Goal: Task Accomplishment & Management: Use online tool/utility

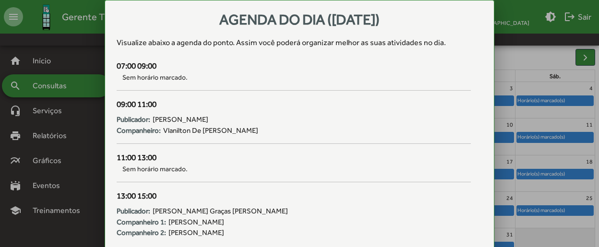
click at [75, 84] on div at bounding box center [299, 123] width 599 height 247
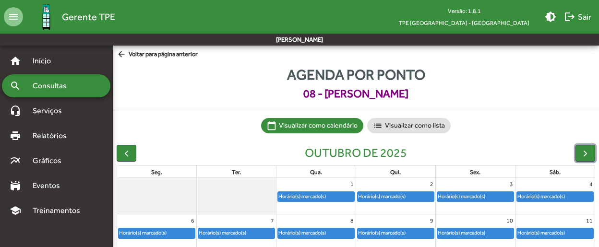
scroll to position [96, 0]
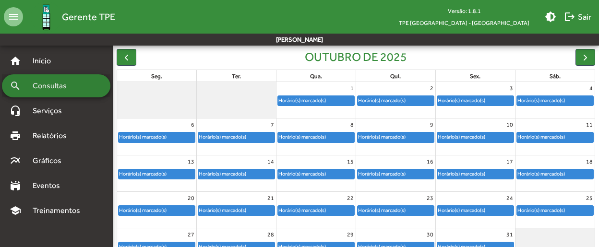
click at [75, 84] on span "Consultas" at bounding box center [53, 86] width 52 height 12
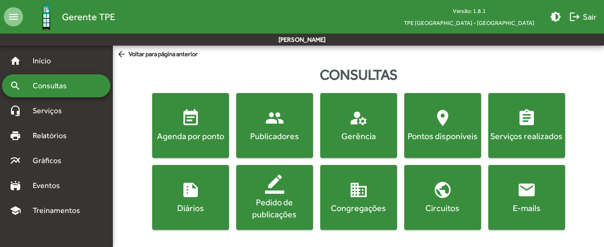
click at [187, 130] on div "Agenda por ponto" at bounding box center [190, 136] width 73 height 12
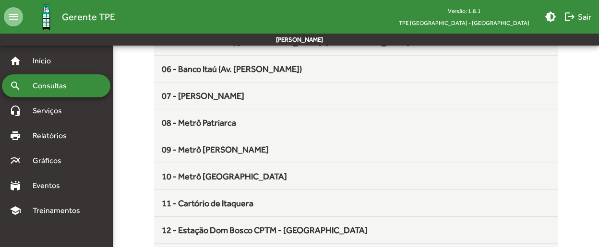
scroll to position [240, 0]
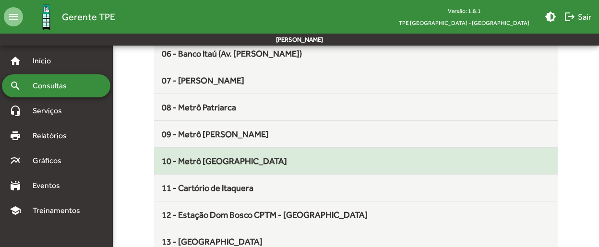
click at [228, 160] on span "10 - Metrô [GEOGRAPHIC_DATA]" at bounding box center [224, 161] width 125 height 10
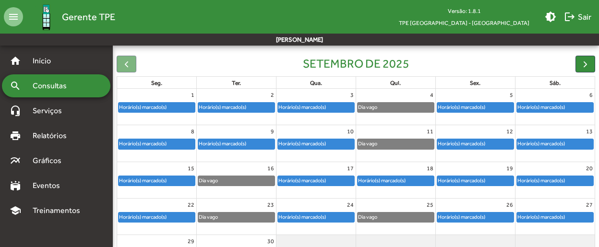
scroll to position [96, 0]
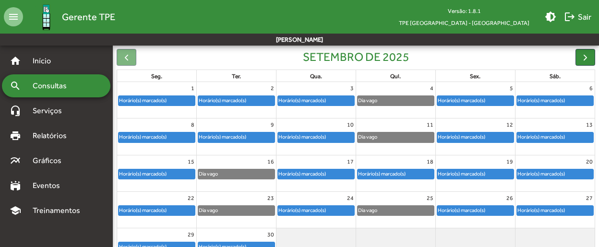
click at [321, 134] on div "Horário(s) marcado(s)" at bounding box center [302, 137] width 49 height 9
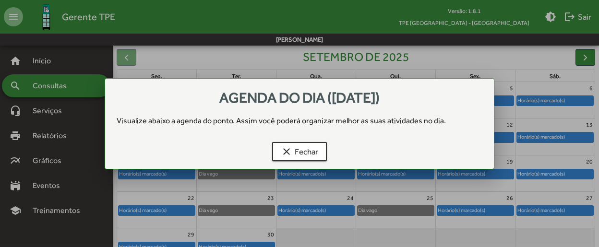
scroll to position [0, 0]
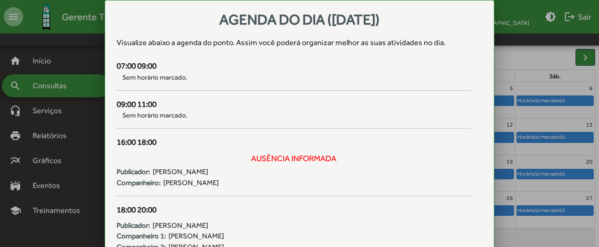
click at [43, 92] on div at bounding box center [299, 123] width 599 height 247
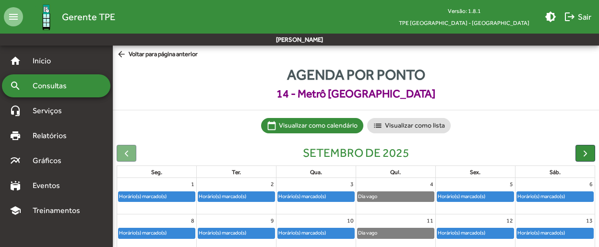
scroll to position [96, 0]
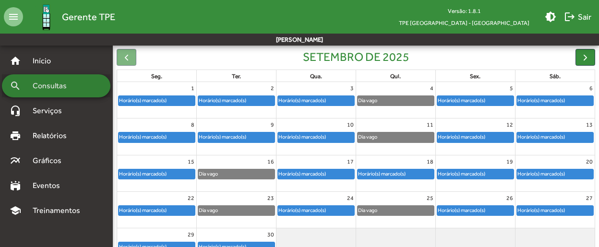
click at [84, 85] on div "search Consultas" at bounding box center [56, 85] width 109 height 23
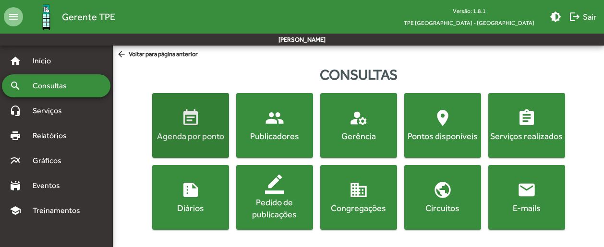
click at [206, 151] on button "event_note Agenda por ponto" at bounding box center [190, 125] width 77 height 65
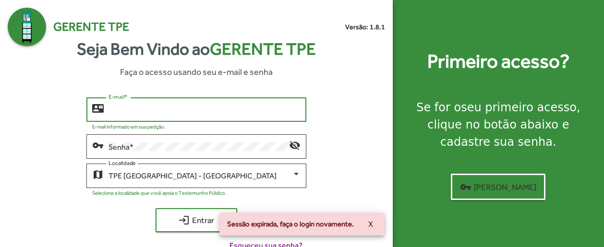
click at [188, 112] on input "E-mail *" at bounding box center [205, 110] width 192 height 9
click at [187, 114] on input "E-mail *" at bounding box center [205, 110] width 192 height 9
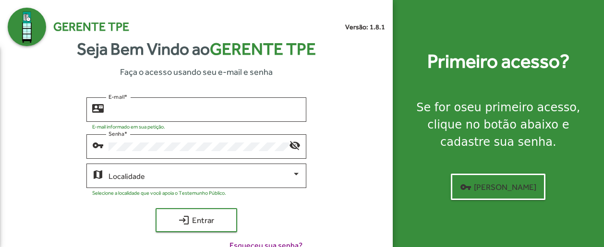
type input "**********"
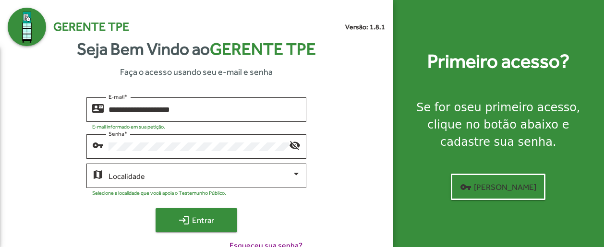
click at [188, 226] on mat-icon "login" at bounding box center [184, 221] width 12 height 12
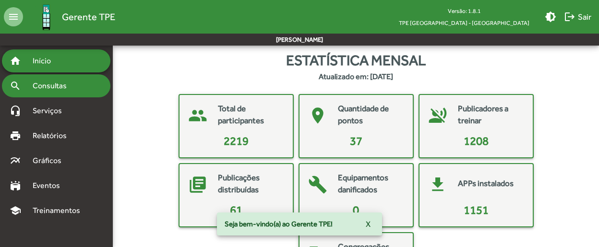
click at [84, 86] on div "search Consultas" at bounding box center [56, 85] width 109 height 23
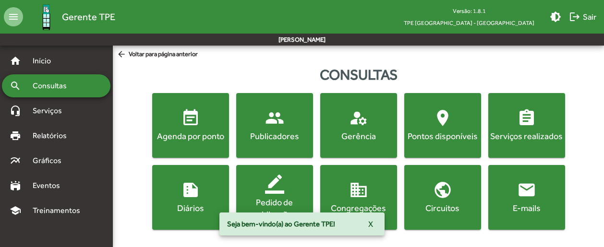
click at [207, 132] on div "Agenda por ponto" at bounding box center [190, 136] width 73 height 12
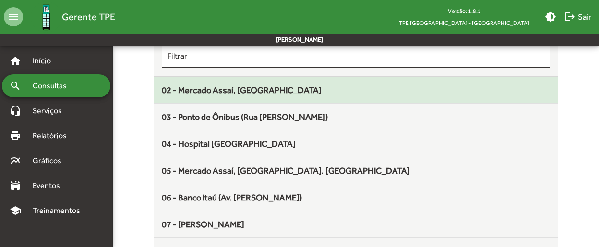
scroll to position [144, 0]
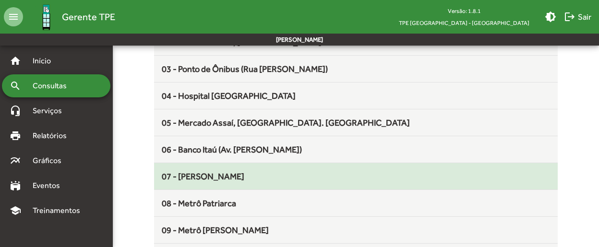
click at [256, 175] on div "07 - [PERSON_NAME]" at bounding box center [356, 176] width 388 height 13
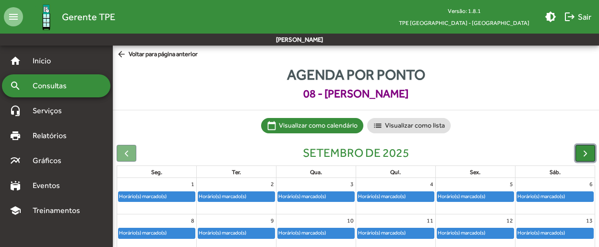
click at [593, 155] on button "button" at bounding box center [586, 153] width 20 height 17
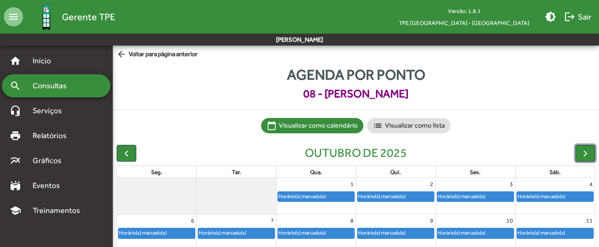
click at [329, 194] on div "Horário(s) marcado(s)" at bounding box center [316, 197] width 76 height 10
